Goal: Use online tool/utility: Utilize a website feature to perform a specific function

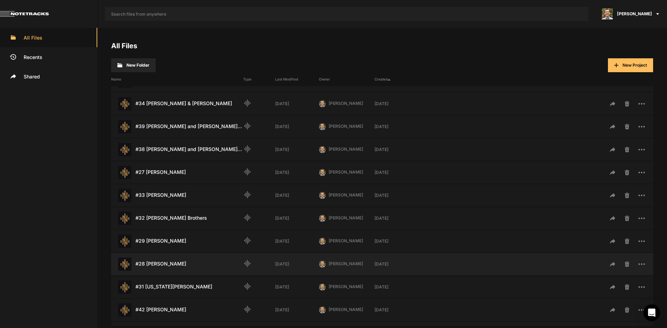
scroll to position [278, 0]
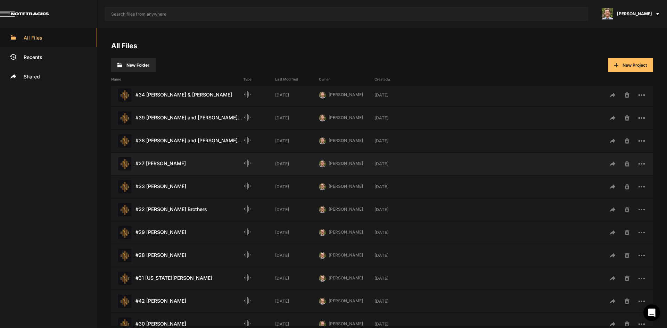
click at [186, 163] on div "#27 [PERSON_NAME] Last Modified: [DATE]" at bounding box center [177, 163] width 132 height 13
click at [184, 163] on div "#27 [PERSON_NAME] Last Modified: [DATE]" at bounding box center [177, 163] width 132 height 13
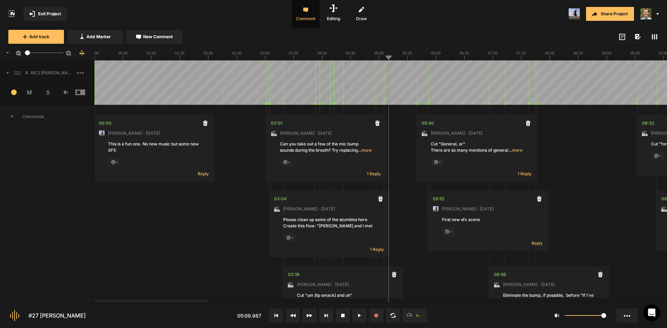
click at [255, 57] on line at bounding box center [255, 58] width 0 height 3
click at [8, 72] on icon at bounding box center [7, 73] width 3 height 2
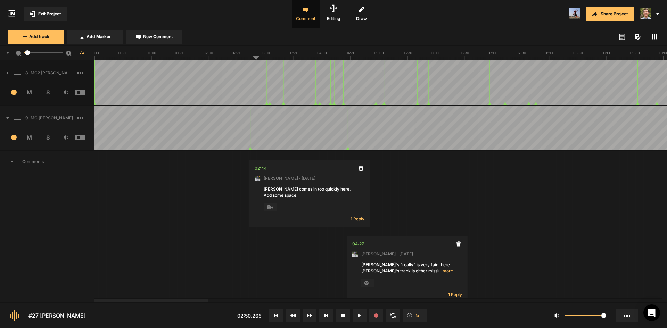
click at [8, 118] on icon at bounding box center [7, 118] width 3 height 2
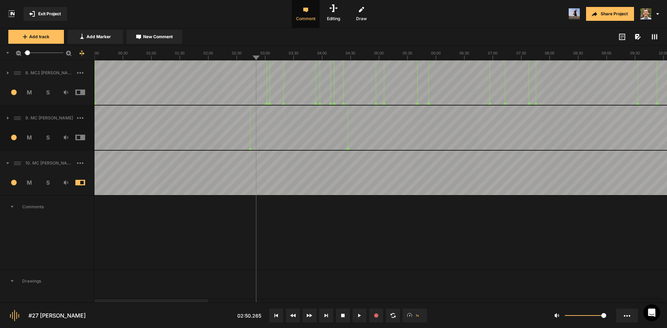
click at [8, 165] on span at bounding box center [4, 163] width 9 height 11
click at [12, 181] on span "3" at bounding box center [11, 183] width 18 height 6
click at [36, 174] on span at bounding box center [35, 174] width 11 height 11
click at [326, 319] on button at bounding box center [326, 316] width 14 height 14
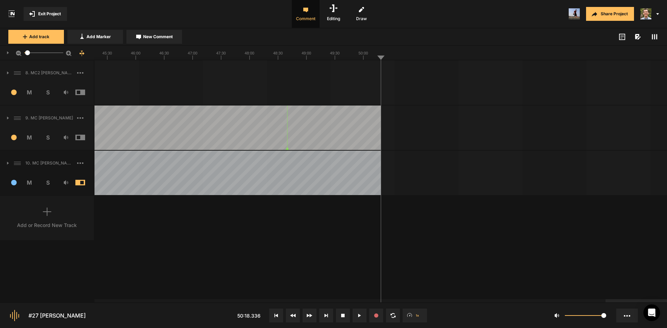
click at [276, 317] on icon at bounding box center [275, 315] width 3 height 3
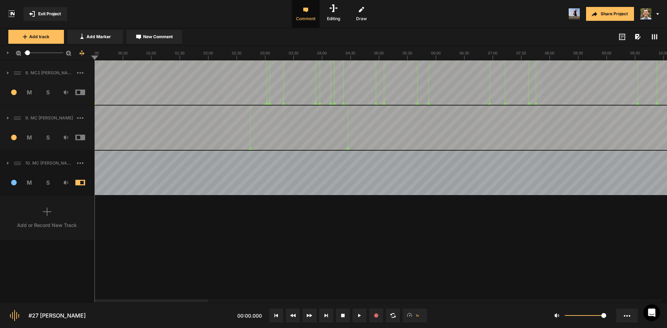
click at [423, 59] on line at bounding box center [423, 58] width 0 height 3
click at [46, 184] on span "S" at bounding box center [48, 183] width 18 height 8
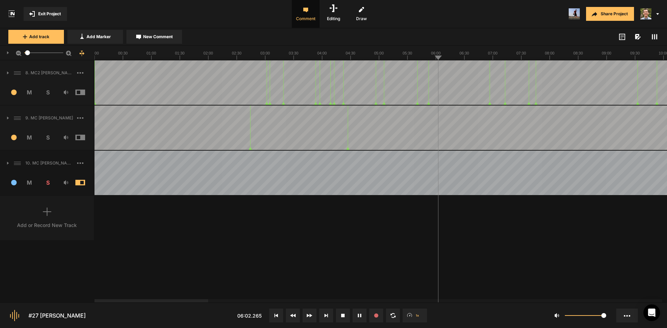
click at [30, 180] on span "M" at bounding box center [29, 183] width 18 height 8
click at [30, 181] on span "M" at bounding box center [29, 183] width 18 height 8
click at [294, 278] on div "8. MC2 [PERSON_NAME] 1 M S Comments 00:00 [PERSON_NAME] · [DATE] This is a fun …" at bounding box center [333, 181] width 667 height 242
click at [406, 244] on div "8. MC2 [PERSON_NAME] 1 M S Comments 00:00 [PERSON_NAME] · [DATE] This is a fun …" at bounding box center [333, 181] width 667 height 242
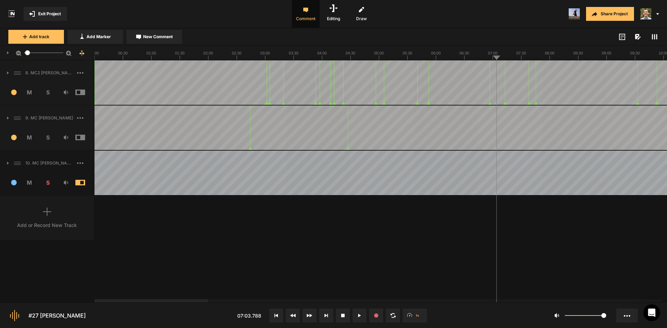
click at [427, 258] on div "8. MC2 [PERSON_NAME] 1 M S Comments 00:00 [PERSON_NAME] · [DATE] This is a fun …" at bounding box center [333, 181] width 667 height 242
click at [435, 262] on div "8. MC2 [PERSON_NAME] 1 M S Comments 00:00 [PERSON_NAME] · [DATE] This is a fun …" at bounding box center [333, 181] width 667 height 242
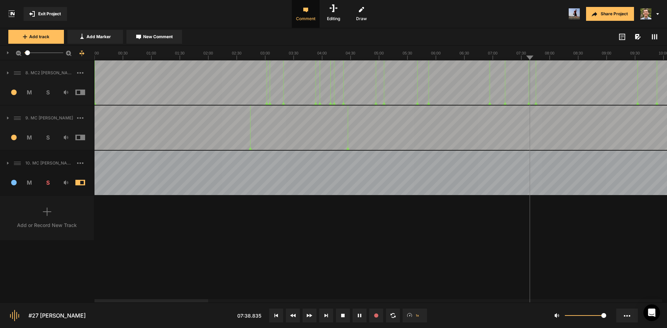
click at [368, 250] on div "8. MC2 [PERSON_NAME] 1 M S Comments 00:00 [PERSON_NAME] · [DATE] This is a fun …" at bounding box center [333, 181] width 667 height 242
click at [419, 259] on div "8. MC2 [PERSON_NAME] 1 M S Comments 00:00 [PERSON_NAME] · [DATE] This is a fun …" at bounding box center [333, 181] width 667 height 242
click at [451, 241] on div "8. MC2 [PERSON_NAME] 1 M S Comments 00:00 [PERSON_NAME] · [DATE] This is a fun …" at bounding box center [333, 181] width 667 height 242
click at [493, 238] on div "8. MC2 [PERSON_NAME] 1 M S Comments 00:00 [PERSON_NAME] · [DATE] This is a fun …" at bounding box center [333, 181] width 667 height 242
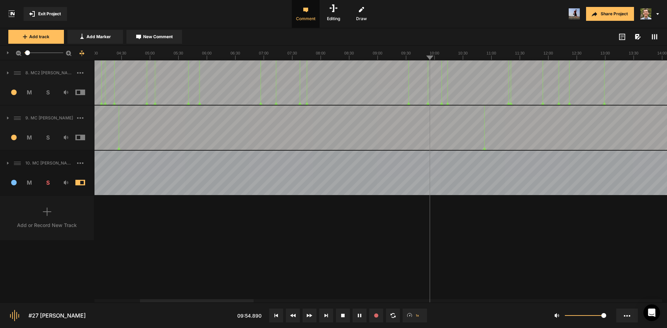
drag, startPoint x: 476, startPoint y: 261, endPoint x: 476, endPoint y: 243, distance: 18.1
click at [476, 261] on div "8. MC2 [PERSON_NAME] 1 M S Comments 00:00 [PERSON_NAME] · [DATE] This is a fun …" at bounding box center [333, 181] width 667 height 242
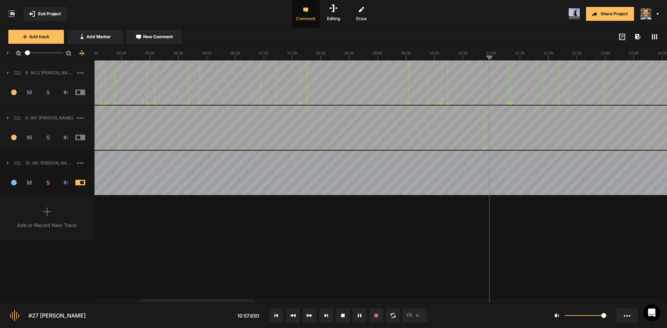
drag, startPoint x: 444, startPoint y: 257, endPoint x: 453, endPoint y: 258, distance: 8.7
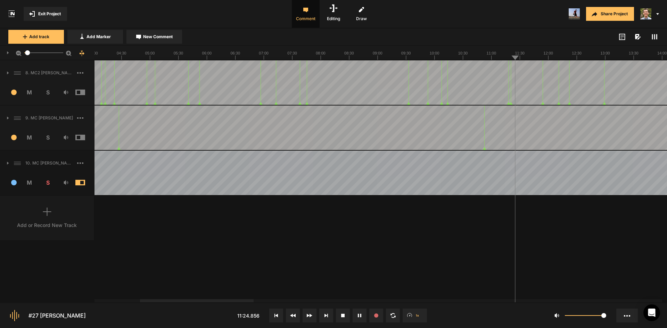
click at [446, 257] on div "8. MC2 [PERSON_NAME] 1 M S Comments 00:00 [PERSON_NAME] · [DATE] This is a fun …" at bounding box center [333, 181] width 667 height 242
click at [484, 253] on div "8. MC2 [PERSON_NAME] 1 M S Comments 00:00 [PERSON_NAME] · [DATE] This is a fun …" at bounding box center [333, 181] width 667 height 242
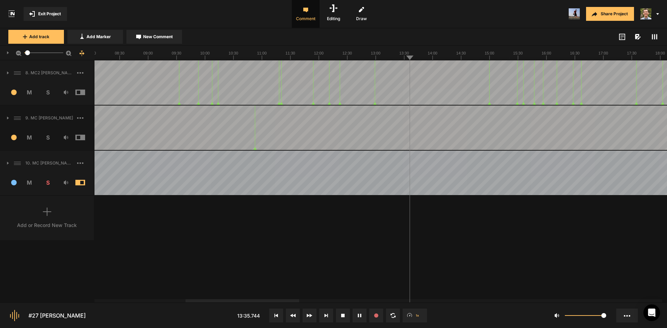
click at [474, 253] on div "8. MC2 [PERSON_NAME] 1 M S Comments 00:00 [PERSON_NAME] · [DATE] This is a fun …" at bounding box center [333, 181] width 667 height 242
click at [511, 285] on div "8. MC2 [PERSON_NAME] 1 M S Comments 00:00 [PERSON_NAME] · [DATE] This is a fun …" at bounding box center [333, 181] width 667 height 242
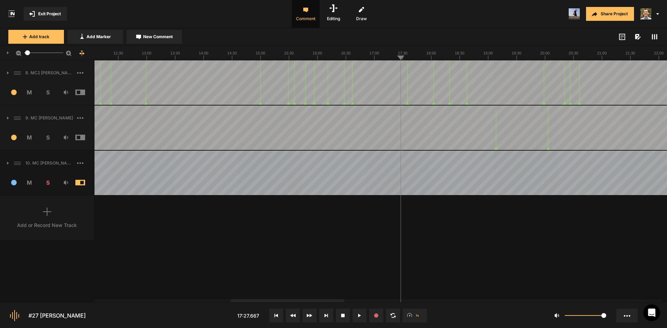
click at [48, 186] on span "S" at bounding box center [48, 183] width 18 height 8
click at [47, 91] on span "S" at bounding box center [48, 92] width 18 height 8
click at [77, 183] on span at bounding box center [85, 183] width 20 height 6
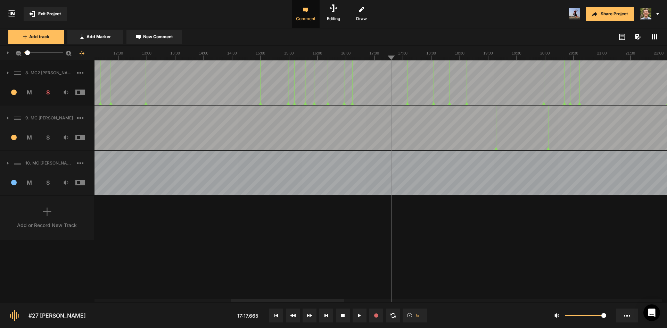
click at [50, 92] on span "S" at bounding box center [48, 92] width 18 height 8
click at [304, 245] on div "8. MC2 [PERSON_NAME] 1 M S Comments 00:00 [PERSON_NAME] · [DATE] This is a fun …" at bounding box center [333, 181] width 667 height 242
click at [82, 94] on span at bounding box center [85, 93] width 20 height 6
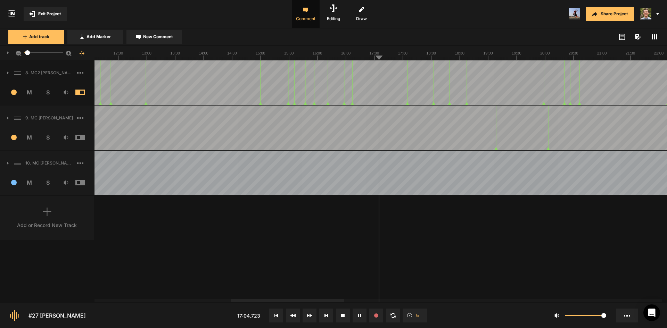
click at [46, 91] on span "S" at bounding box center [48, 92] width 18 height 8
click at [78, 136] on span at bounding box center [85, 138] width 20 height 6
click at [79, 184] on span at bounding box center [85, 183] width 20 height 6
click at [48, 91] on span "S" at bounding box center [48, 92] width 18 height 8
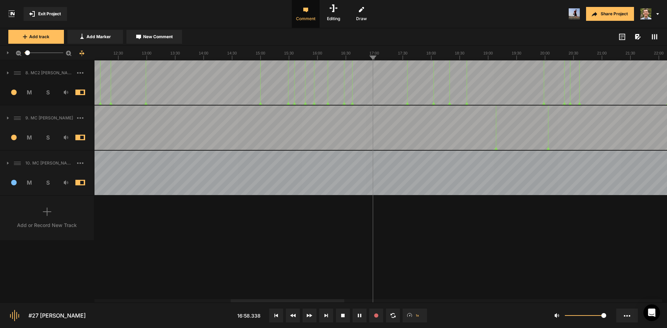
click at [48, 91] on span "S" at bounding box center [48, 92] width 18 height 8
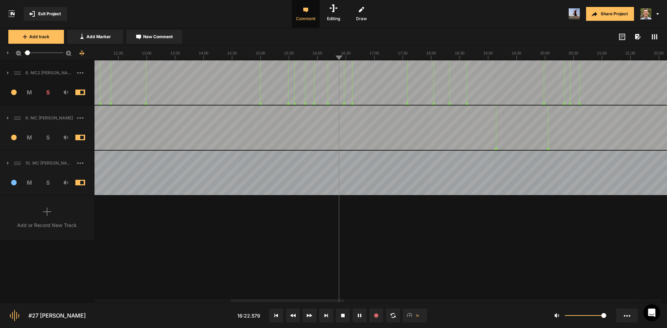
click at [48, 93] on span "S" at bounding box center [48, 92] width 18 height 8
click at [49, 181] on span "S" at bounding box center [48, 183] width 18 height 8
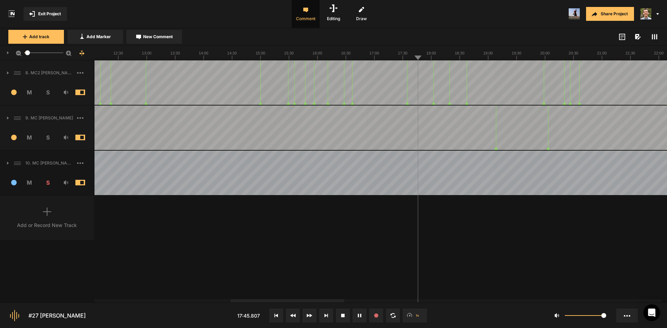
click at [414, 235] on div "8. MC2 [PERSON_NAME] 1 M S Comments 00:00 [PERSON_NAME] · [DATE] This is a fun …" at bounding box center [333, 181] width 667 height 242
click at [443, 258] on div "8. MC2 [PERSON_NAME] 1 M S Comments 00:00 [PERSON_NAME] · [DATE] This is a fun …" at bounding box center [333, 181] width 667 height 242
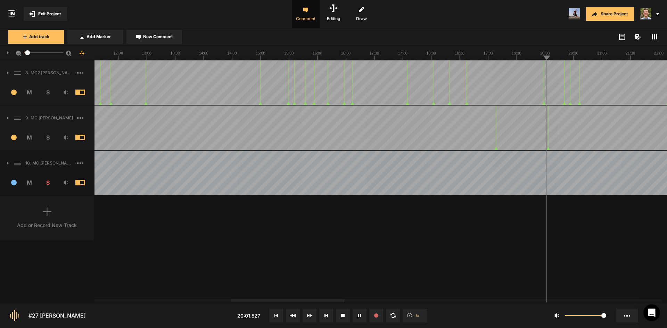
click at [616, 215] on div "8. MC2 [PERSON_NAME] 1 M S Comments 00:00 [PERSON_NAME] · [DATE] This is a fun …" at bounding box center [333, 181] width 667 height 242
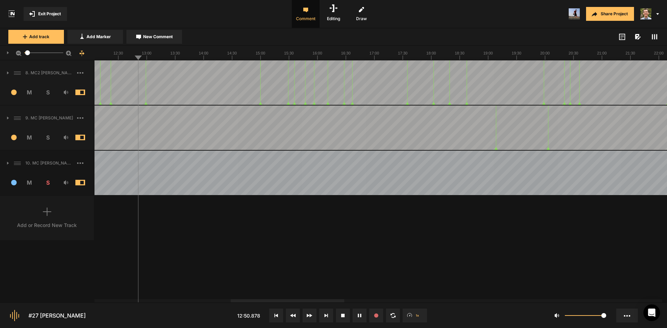
click at [109, 59] on line at bounding box center [109, 58] width 0 height 3
click at [261, 301] on div at bounding box center [250, 300] width 114 height 3
click at [428, 265] on div "8. MC2 [PERSON_NAME] 1 M S Comments 00:00 [PERSON_NAME] · [DATE] This is a fun …" at bounding box center [333, 181] width 667 height 242
click at [459, 257] on div "8. MC2 [PERSON_NAME] 1 M S Comments 00:00 [PERSON_NAME] · [DATE] This is a fun …" at bounding box center [333, 181] width 667 height 242
click at [408, 240] on div "8. MC2 [PERSON_NAME] 1 M S Comments 00:00 [PERSON_NAME] · [DATE] This is a fun …" at bounding box center [333, 181] width 667 height 242
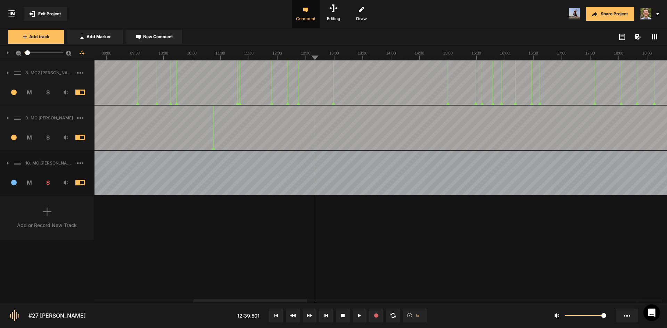
click at [512, 225] on div "8. MC2 [PERSON_NAME] 1 M S Comments 00:00 [PERSON_NAME] · [DATE] This is a fun …" at bounding box center [333, 181] width 667 height 242
click at [276, 320] on button at bounding box center [276, 316] width 14 height 14
click at [236, 220] on div "8. MC2 [PERSON_NAME] 1 M S Comments 00:00 [PERSON_NAME] · [DATE] This is a fun …" at bounding box center [333, 181] width 667 height 242
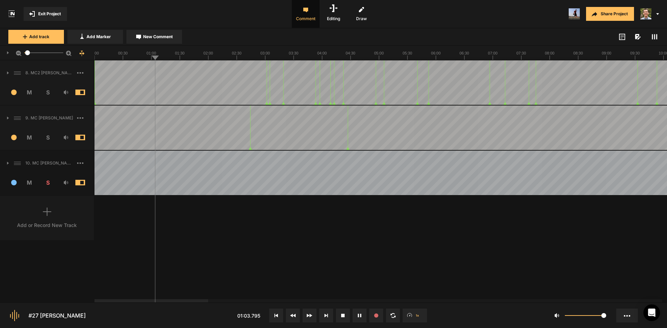
click at [520, 55] on text "07:30" at bounding box center [521, 53] width 10 height 4
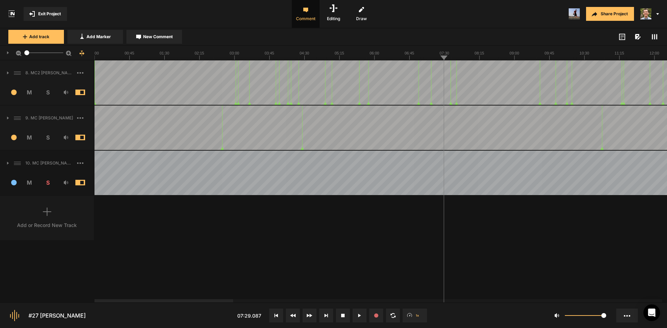
drag, startPoint x: 540, startPoint y: 262, endPoint x: 542, endPoint y: 258, distance: 3.6
click at [541, 261] on div "8. MC2 [PERSON_NAME] 1 M S Comments 00:00 [PERSON_NAME] · [DATE] This is a fun …" at bounding box center [333, 181] width 667 height 242
